Goal: Information Seeking & Learning: Learn about a topic

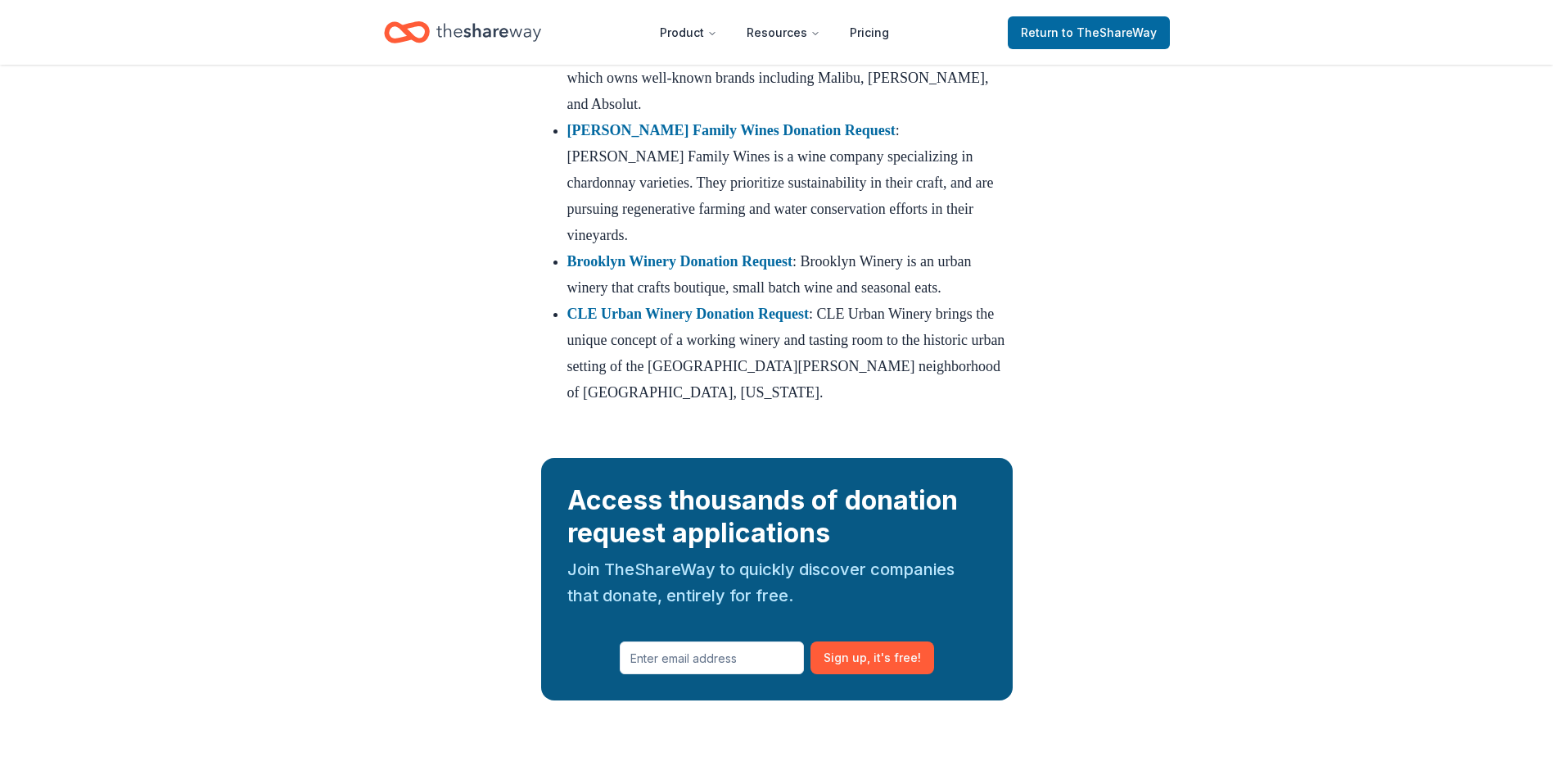
scroll to position [5732, 0]
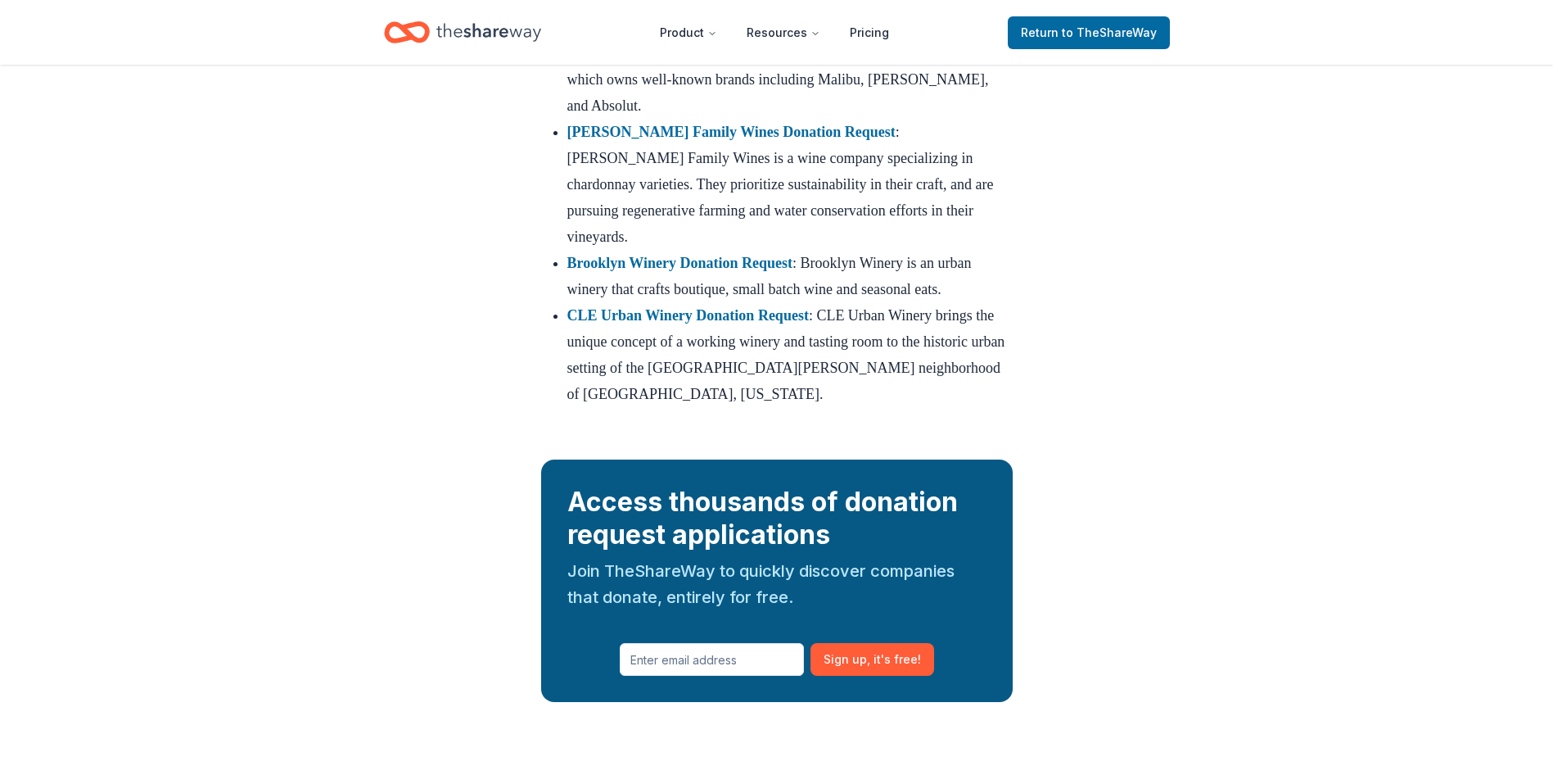
click at [662, 35] on strong "Pernod [PERSON_NAME] Donation Request" at bounding box center [711, 27] width 288 height 16
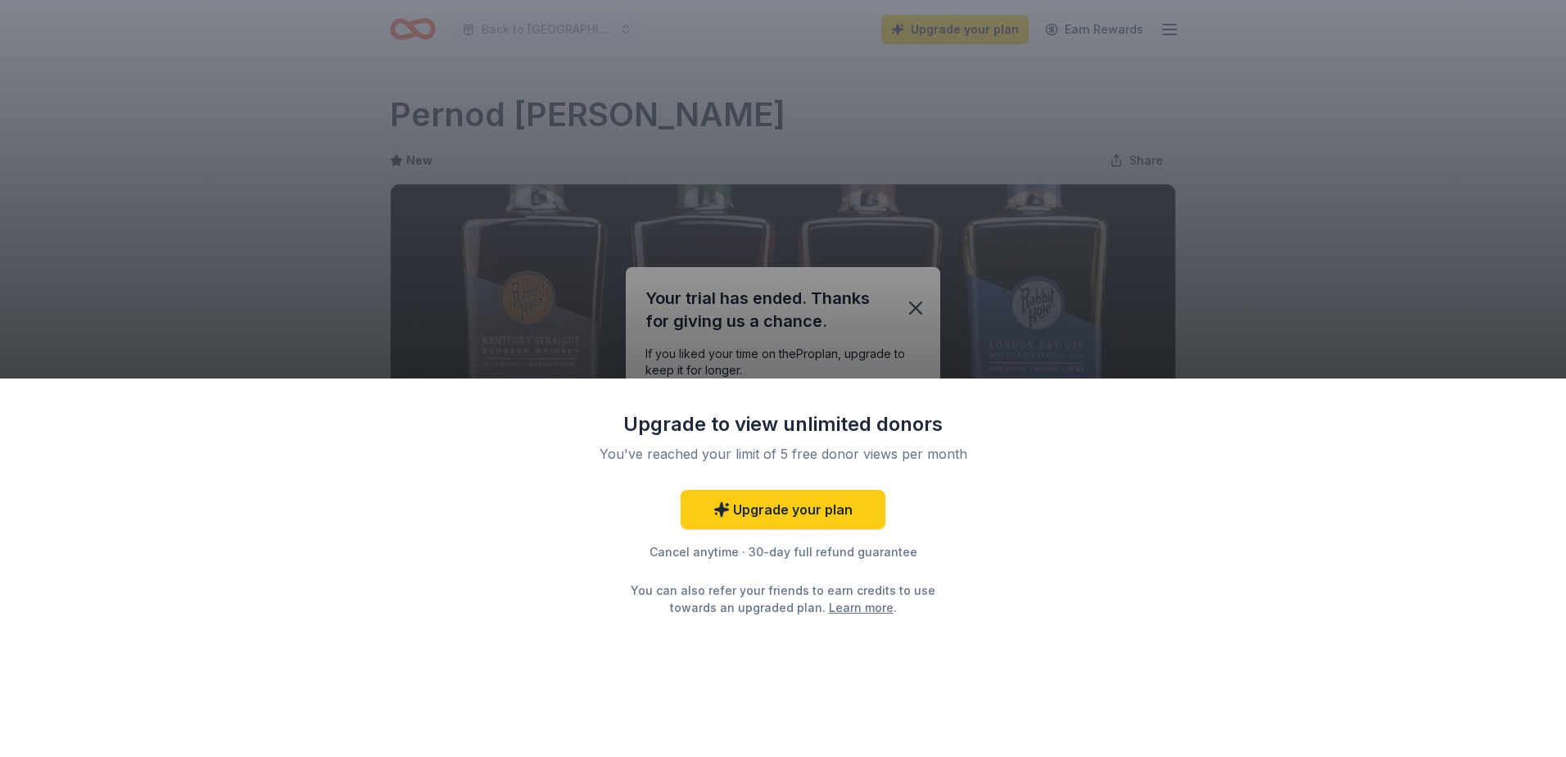
click at [926, 123] on div "Upgrade to view unlimited donors You've reached your limit of 5 free donor view…" at bounding box center [783, 378] width 1566 height 757
click at [912, 309] on div "Upgrade to view unlimited donors You've reached your limit of 5 free donor view…" at bounding box center [783, 378] width 1566 height 757
click at [778, 336] on div "Upgrade to view unlimited donors You've reached your limit of 5 free donor view…" at bounding box center [783, 378] width 1566 height 757
